Goal: Task Accomplishment & Management: Complete application form

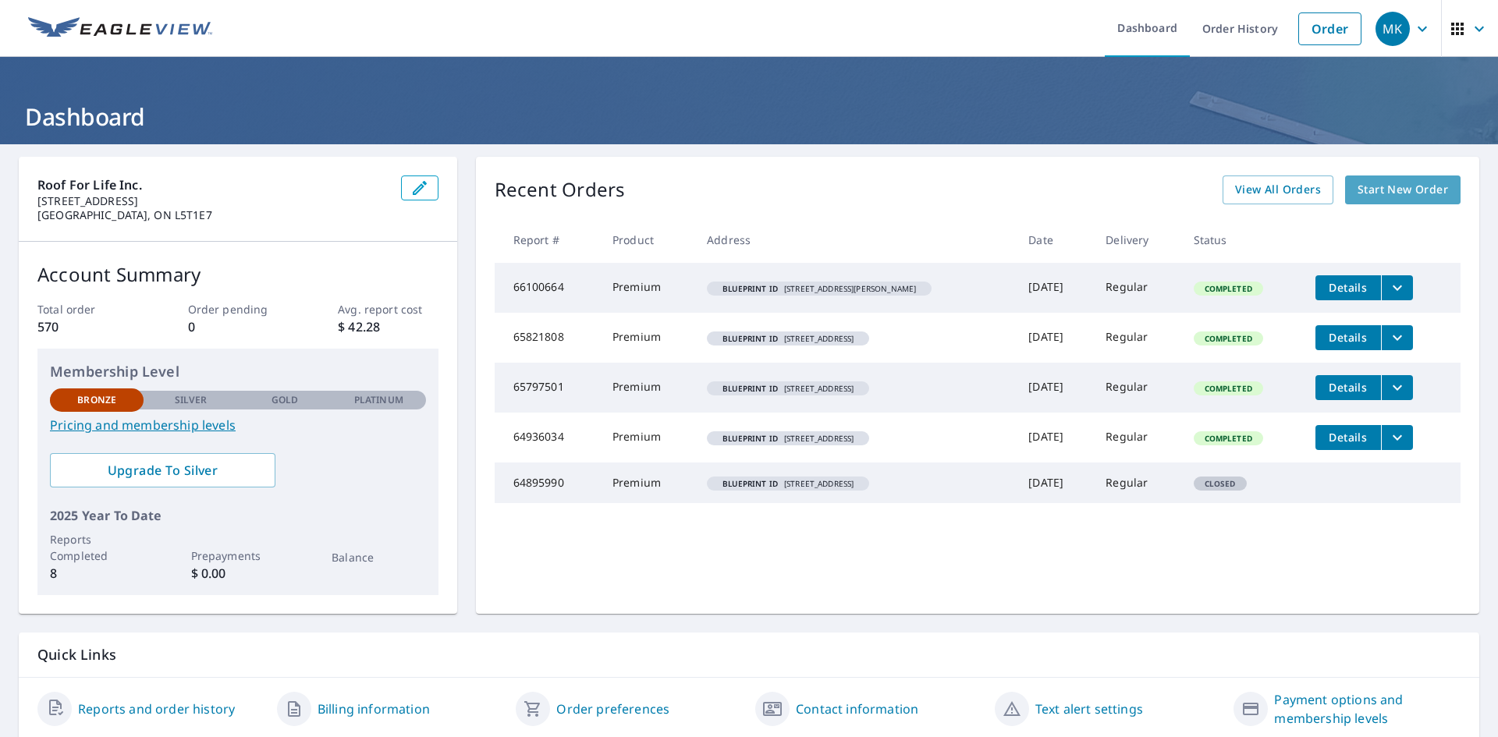
click at [1385, 189] on span "Start New Order" at bounding box center [1402, 190] width 90 height 20
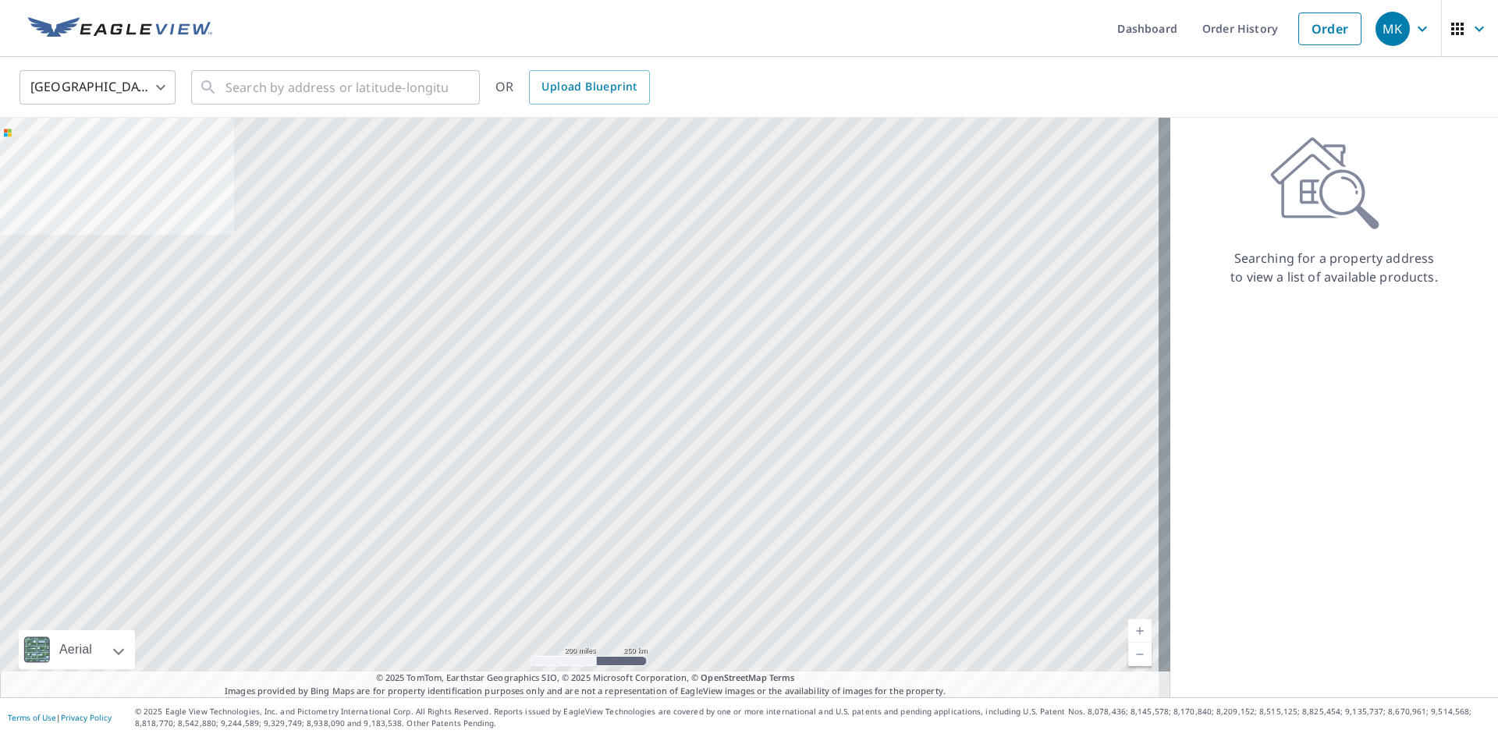
click at [165, 89] on body "MK MK Dashboard Order History Order MK United States US ​ ​ OR Upload Blueprint…" at bounding box center [749, 368] width 1498 height 737
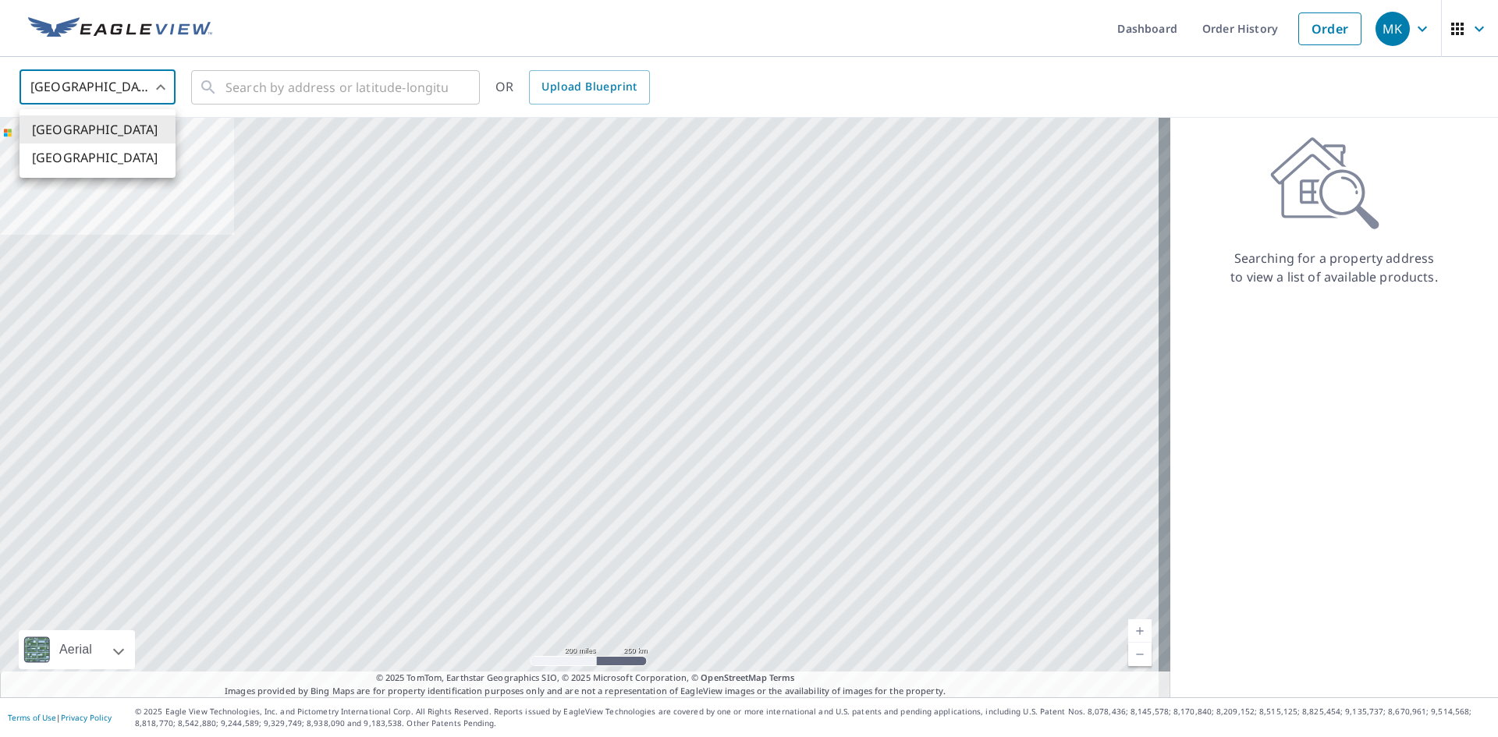
click at [79, 156] on li "[GEOGRAPHIC_DATA]" at bounding box center [98, 158] width 156 height 28
click at [259, 90] on input "text" at bounding box center [336, 88] width 222 height 44
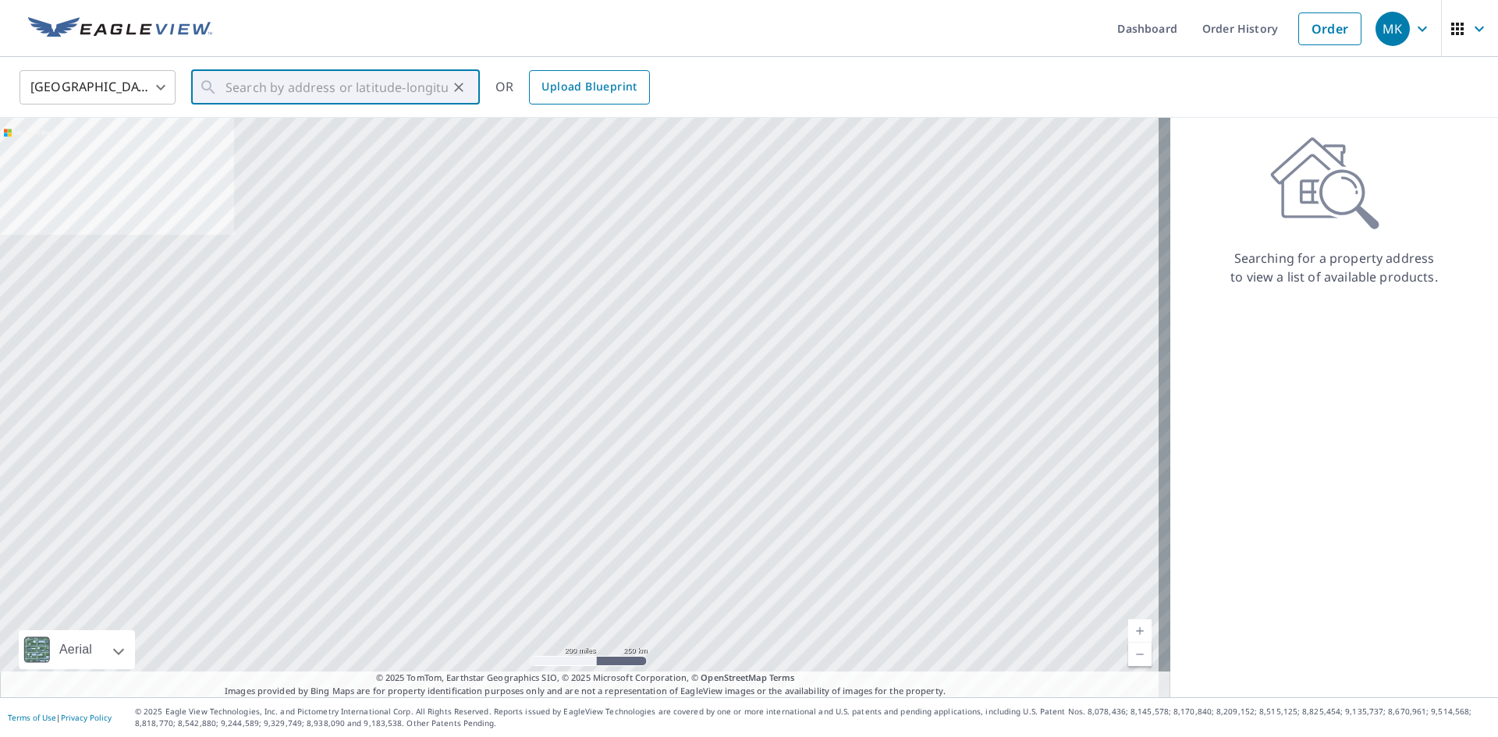
click at [605, 87] on span "Upload Blueprint" at bounding box center [588, 87] width 95 height 20
type input "US"
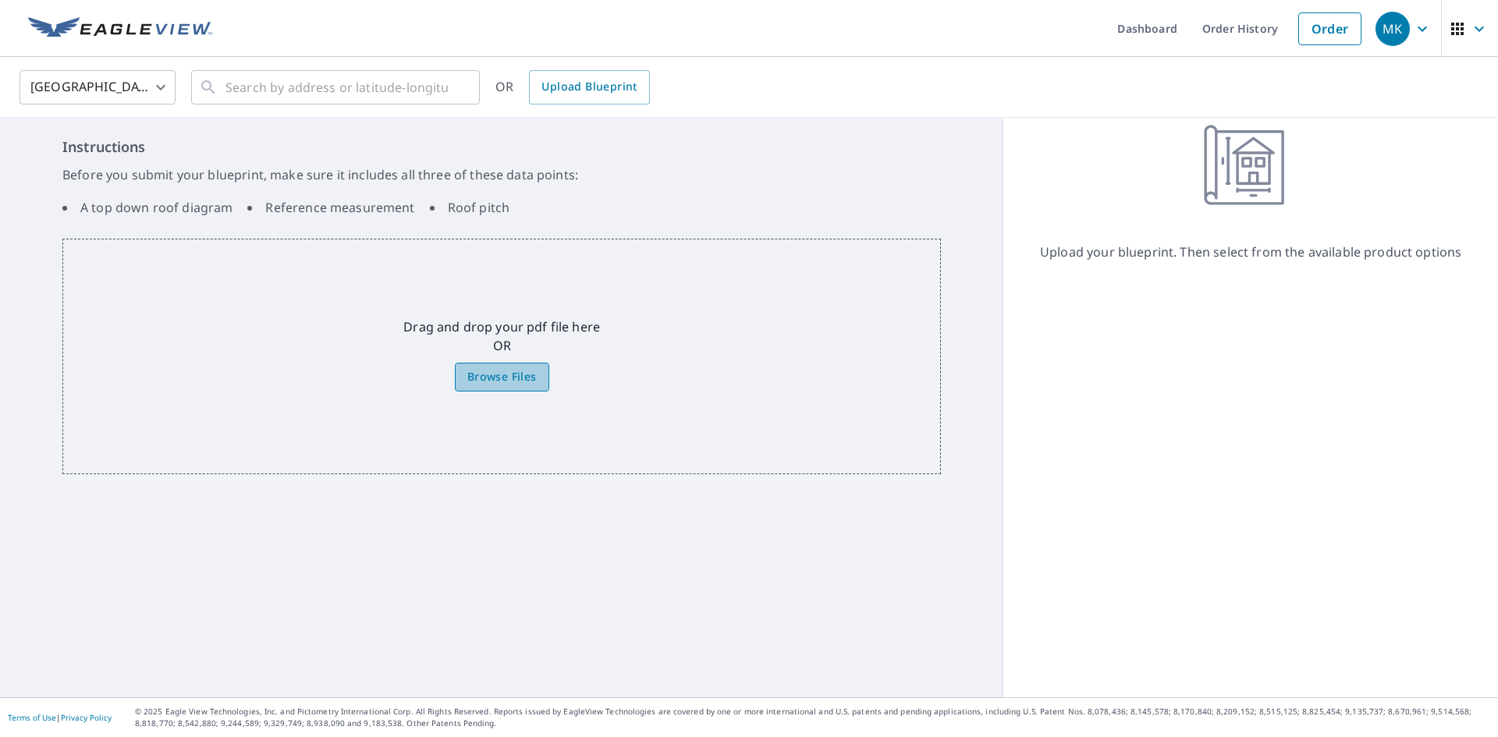
click at [512, 374] on span "Browse Files" at bounding box center [501, 377] width 69 height 20
click at [0, 0] on input "Browse Files" at bounding box center [0, 0] width 0 height 0
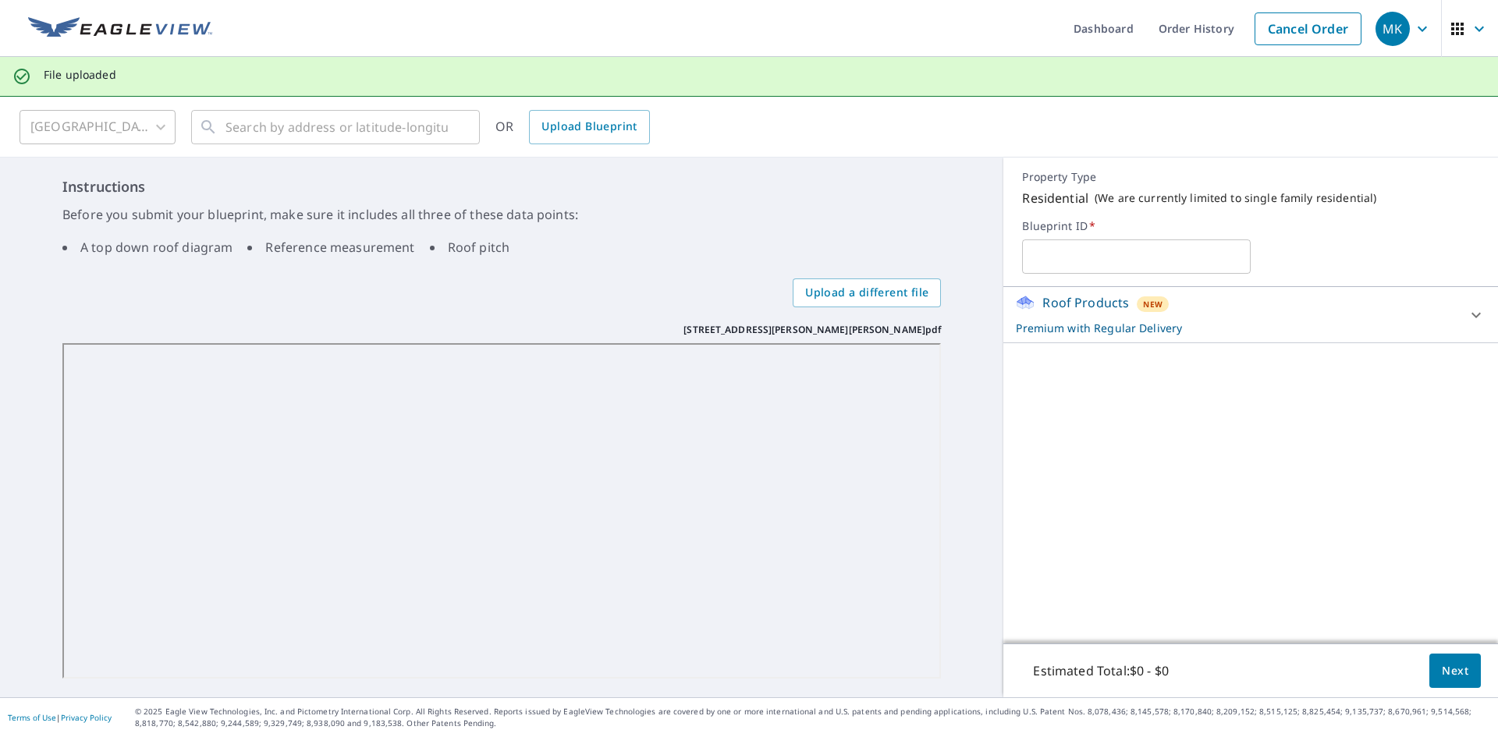
click at [1027, 254] on input "text" at bounding box center [1136, 257] width 229 height 44
paste input "[STREET_ADDRESS][PERSON_NAME]"
click at [1053, 255] on input "[STREET_ADDRESS][PERSON_NAME]" at bounding box center [1136, 257] width 229 height 44
drag, startPoint x: 1024, startPoint y: 256, endPoint x: 1230, endPoint y: 261, distance: 206.0
click at [1230, 261] on input "[STREET_ADDRESS][PERSON_NAME]" at bounding box center [1136, 257] width 229 height 44
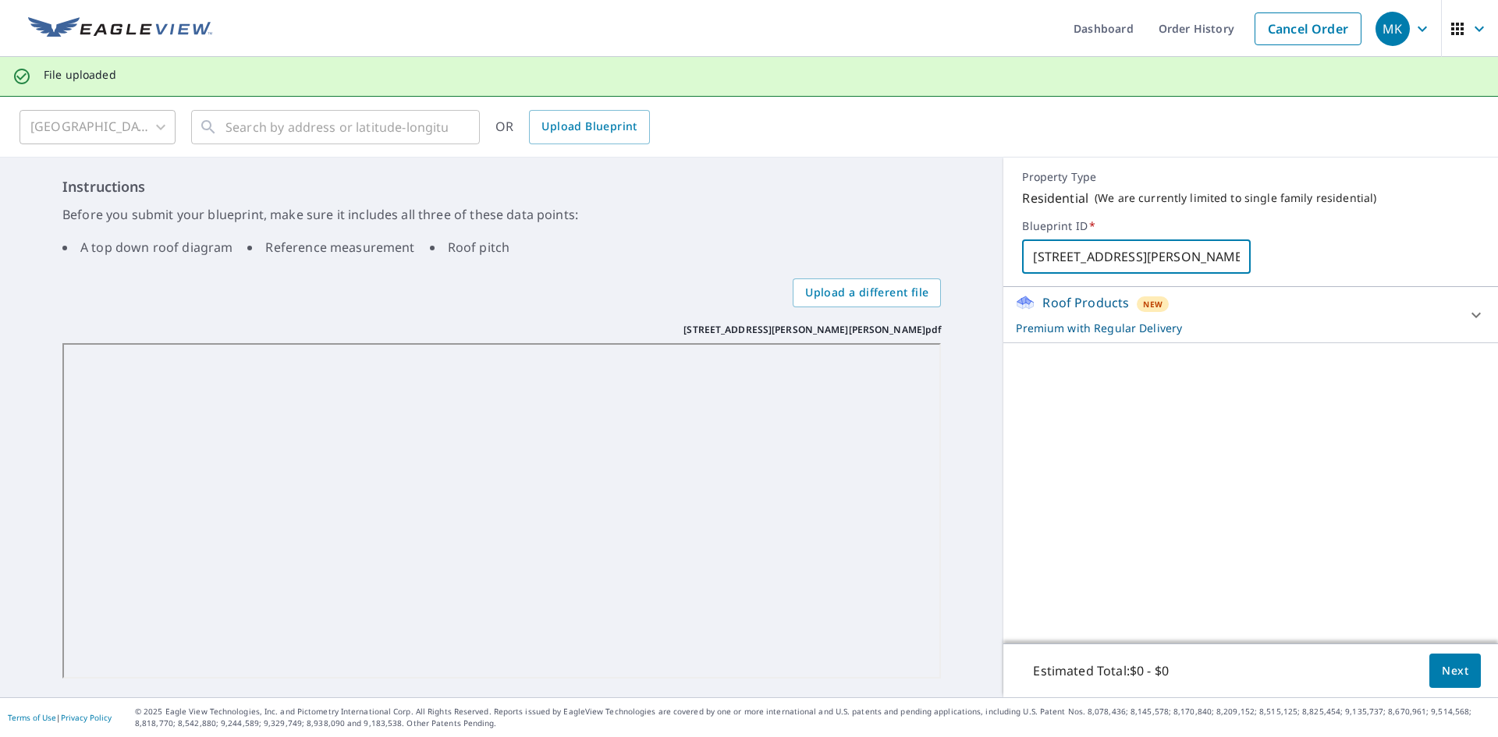
paste input "lvd, [PERSON_NAME], ON N0B 1T0"
click at [1055, 252] on input "[STREET_ADDRESS][PERSON_NAME][PERSON_NAME]" at bounding box center [1136, 257] width 229 height 44
type input "[STREET_ADDRESS][PERSON_NAME][PERSON_NAME]"
click at [1452, 674] on span "Next" at bounding box center [1454, 671] width 27 height 20
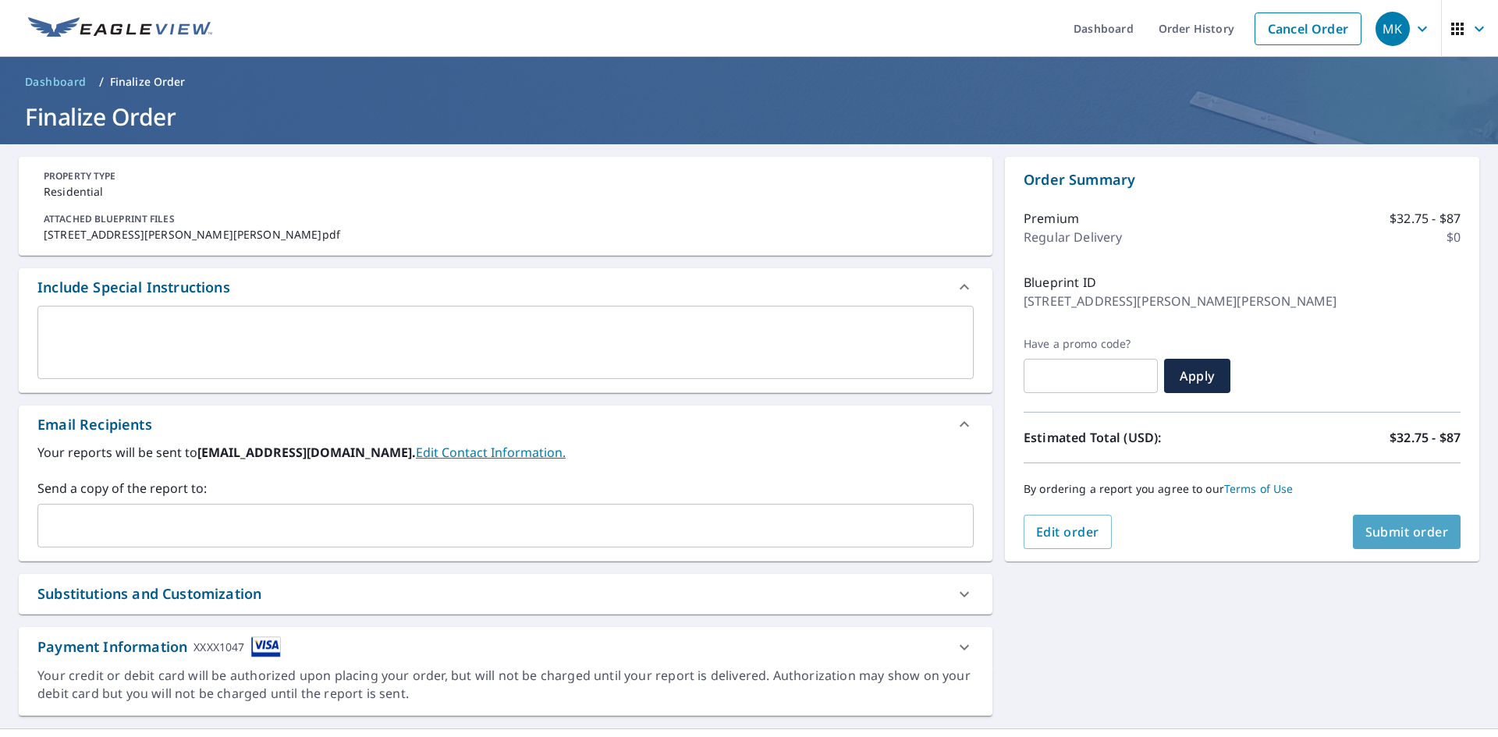
click at [1408, 538] on span "Submit order" at bounding box center [1406, 531] width 83 height 17
